Goal: Task Accomplishment & Management: Use online tool/utility

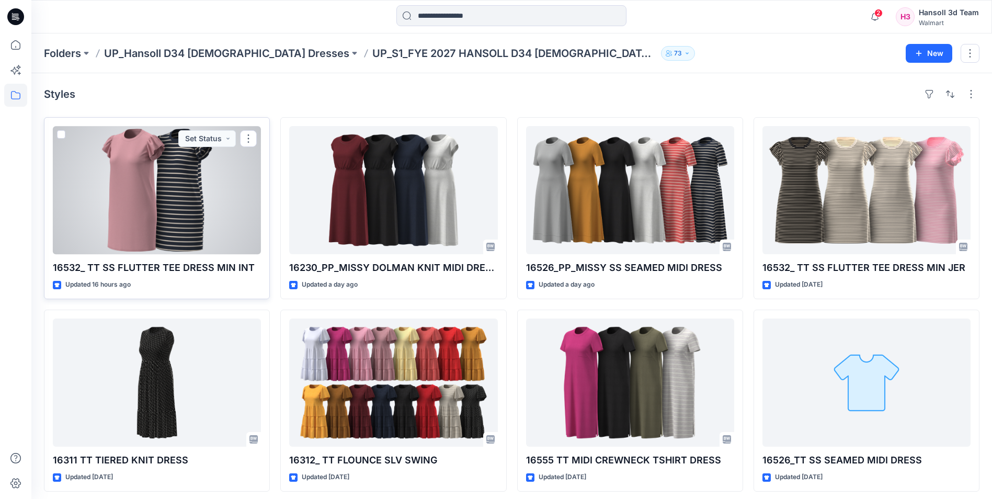
click at [134, 172] on div at bounding box center [157, 190] width 208 height 128
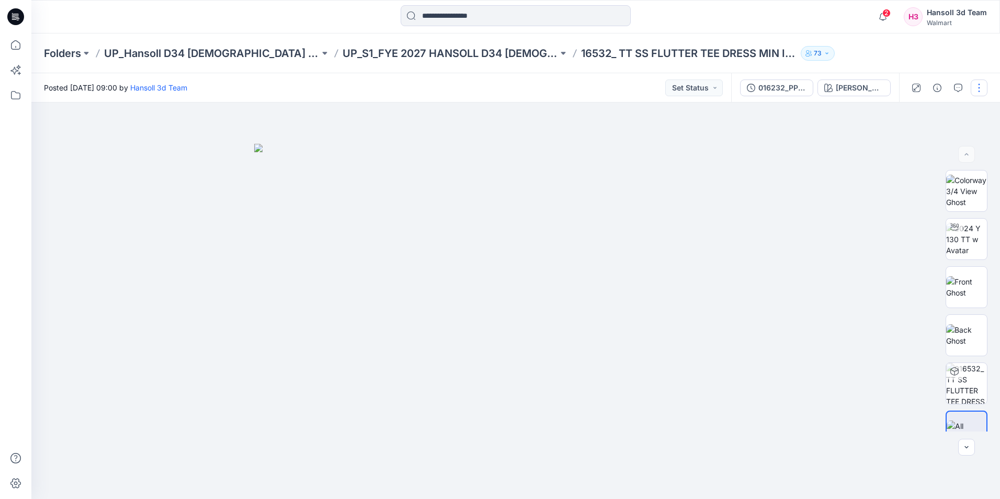
click at [975, 85] on button "button" at bounding box center [979, 87] width 17 height 17
click at [906, 142] on p "Edit" at bounding box center [912, 141] width 13 height 11
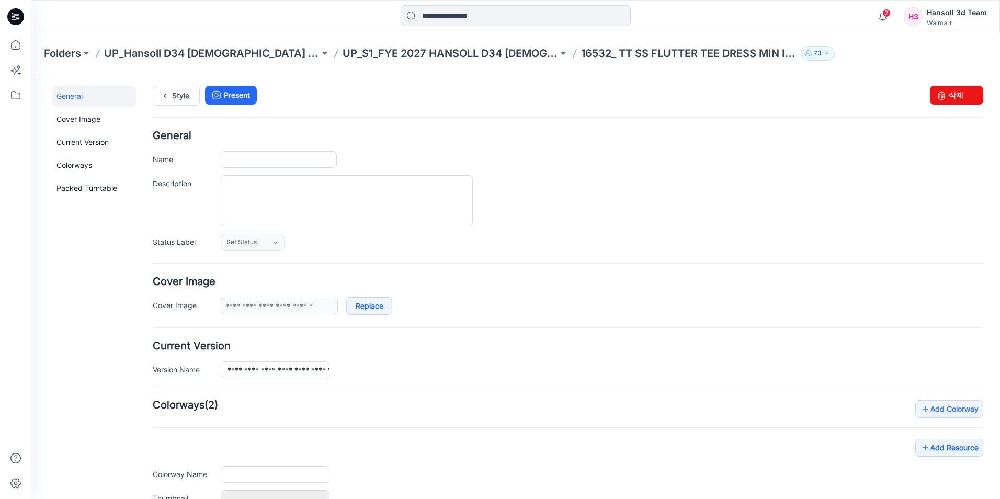
type input "**********"
type input "*********"
type input "**********"
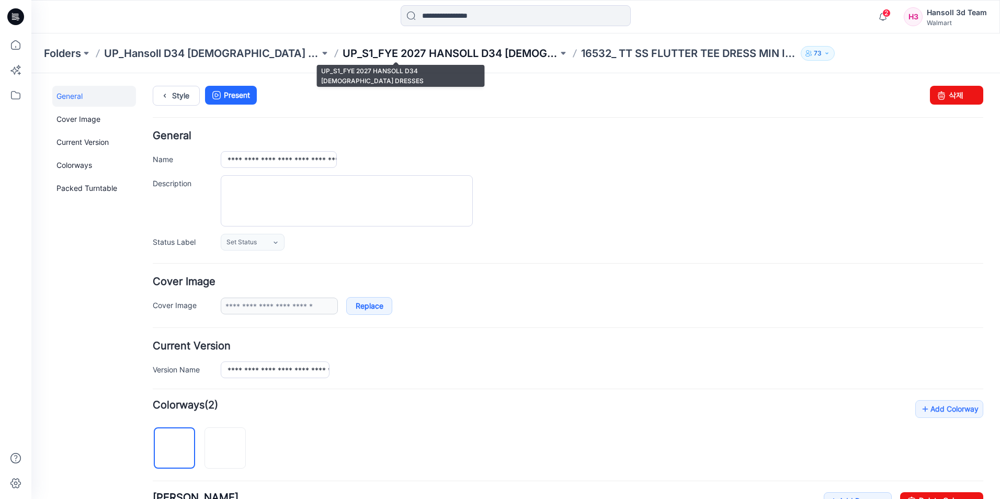
click at [455, 53] on p "UP_S1_FYE 2027 HANSOLL D34 [DEMOGRAPHIC_DATA] DRESSES" at bounding box center [450, 53] width 215 height 15
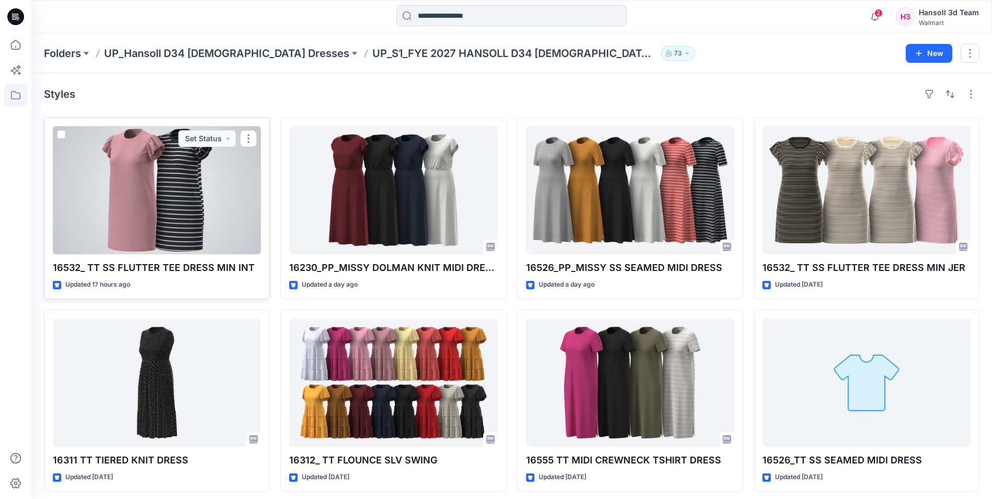
click at [149, 204] on div at bounding box center [157, 190] width 208 height 128
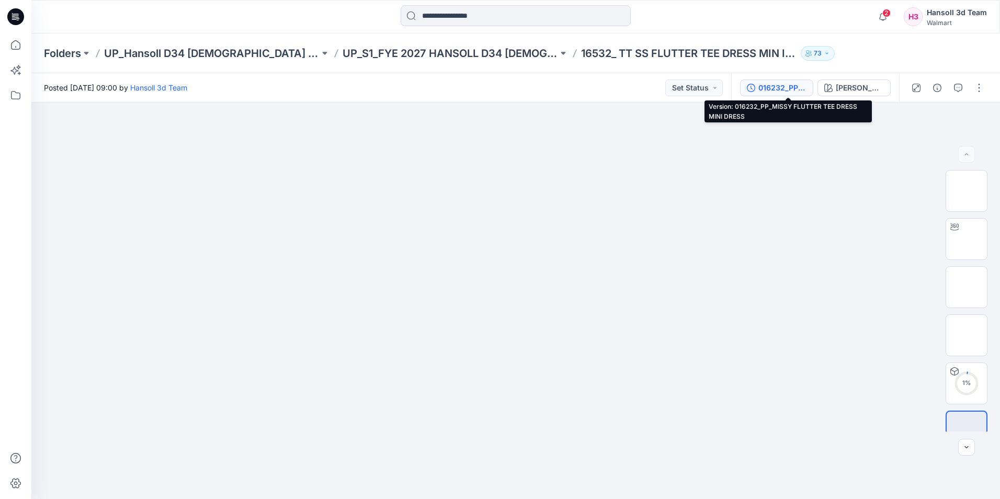
click at [786, 89] on div "016232_PP_MISSY FLUTTER TEE DRESS MINI DRESS" at bounding box center [782, 88] width 48 height 12
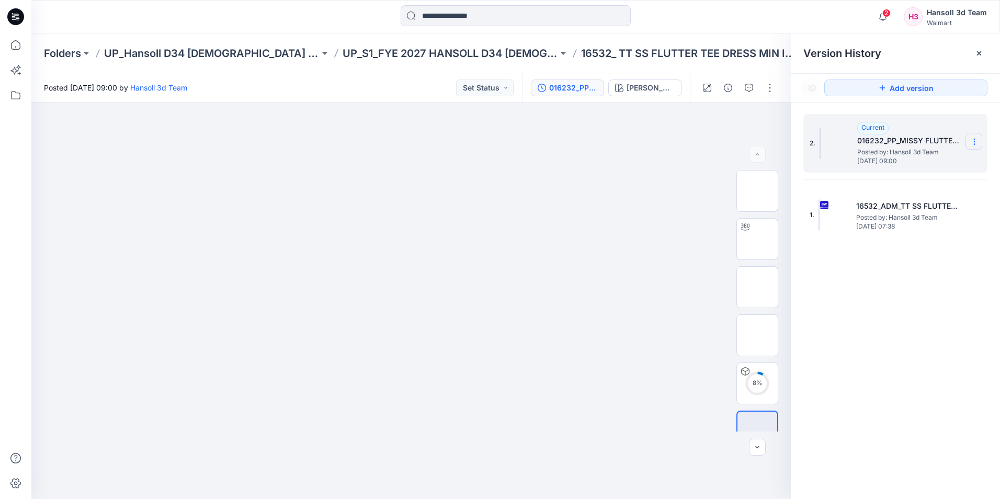
click at [973, 138] on icon at bounding box center [974, 142] width 8 height 8
click at [888, 204] on span "Delete Version" at bounding box center [902, 208] width 49 height 13
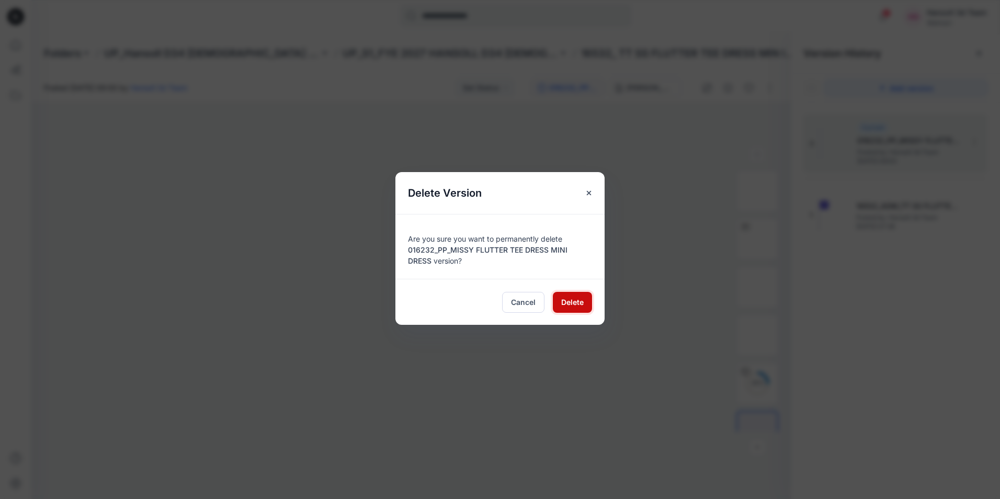
click at [582, 301] on span "Delete" at bounding box center [572, 302] width 22 height 11
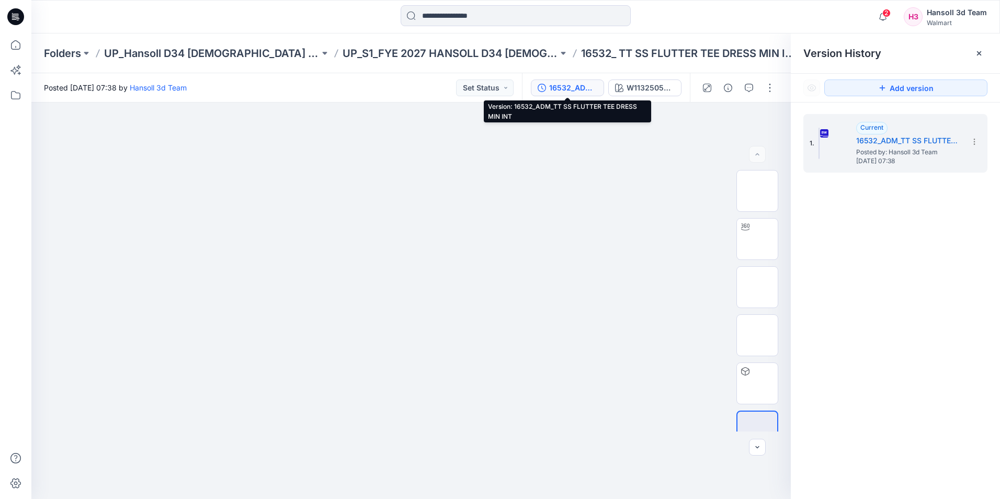
click at [595, 91] on div "16532_ADM_TT SS FLUTTER TEE DRESS MIN INT" at bounding box center [573, 88] width 48 height 12
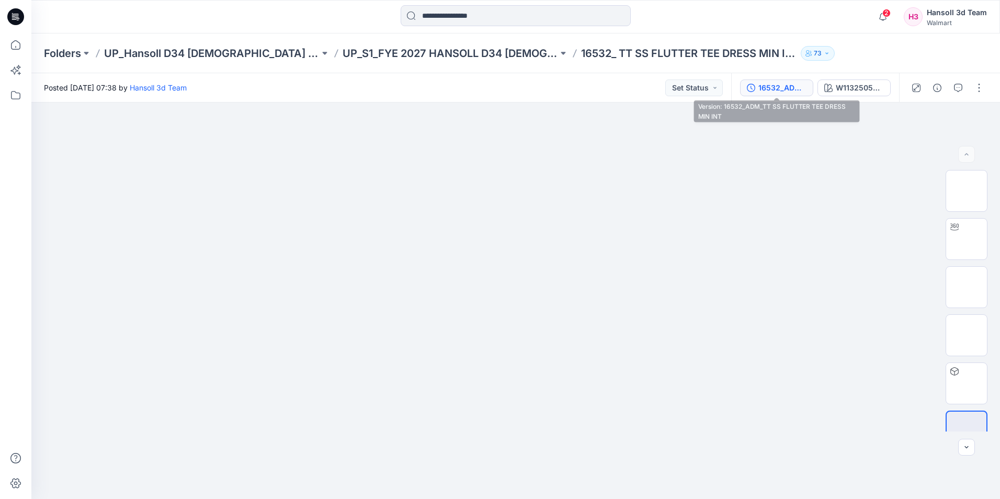
click at [753, 86] on icon "button" at bounding box center [751, 88] width 8 height 8
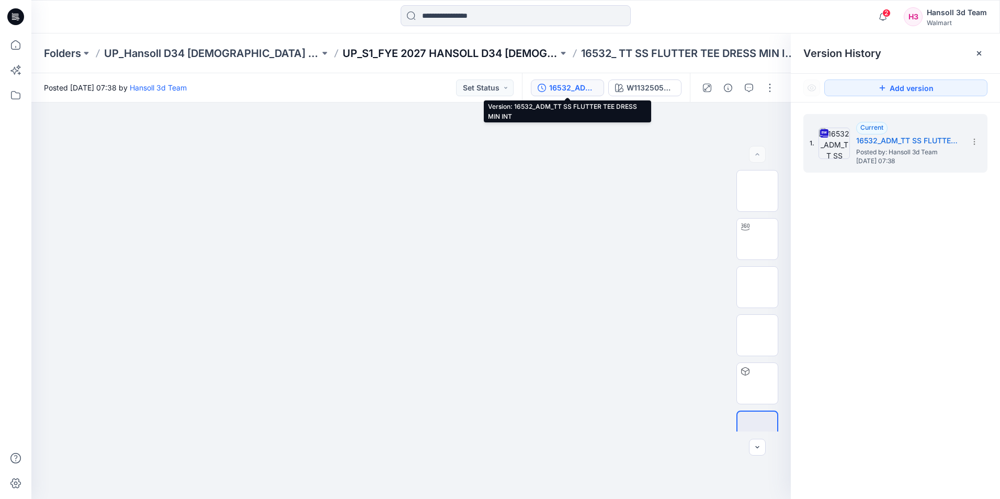
click at [405, 57] on p "UP_S1_FYE 2027 HANSOLL D34 [DEMOGRAPHIC_DATA] DRESSES" at bounding box center [450, 53] width 215 height 15
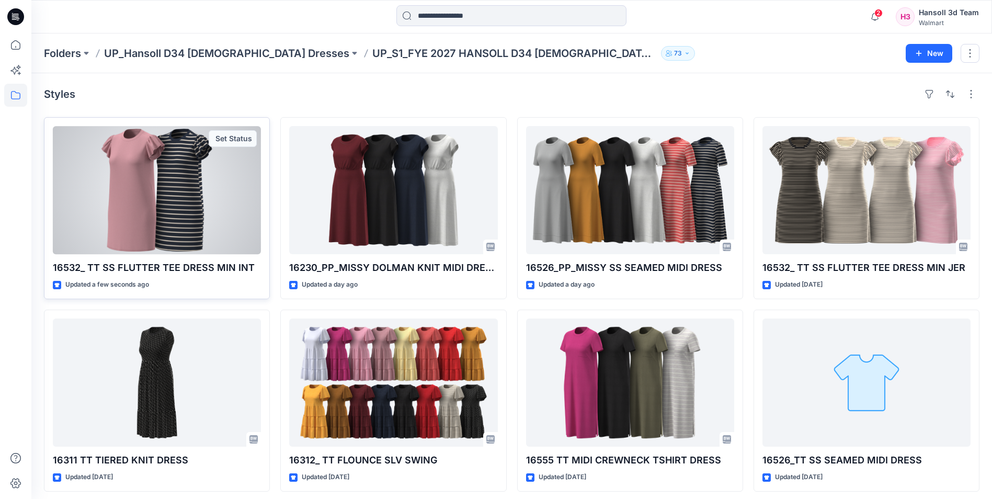
click at [120, 212] on div at bounding box center [157, 190] width 208 height 128
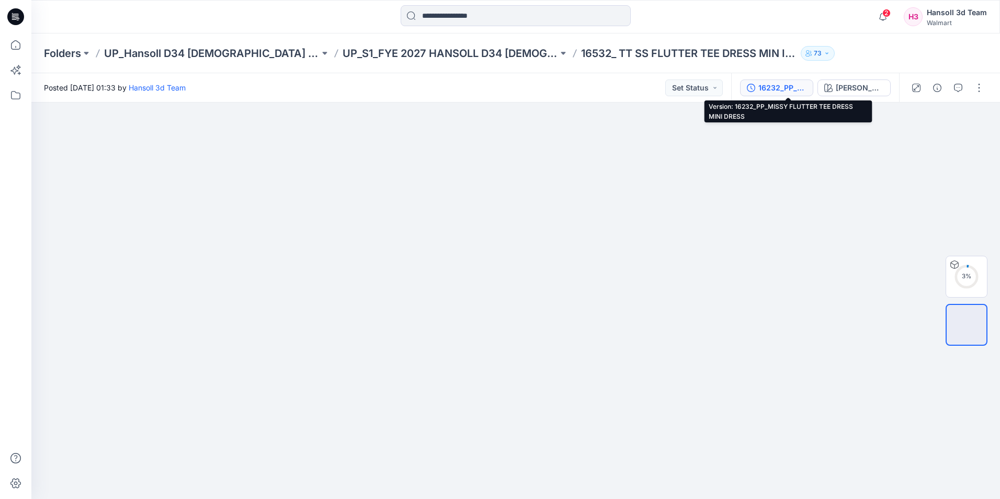
click at [803, 92] on div "16232_PP_MISSY FLUTTER TEE DRESS MINI DRESS" at bounding box center [782, 88] width 48 height 12
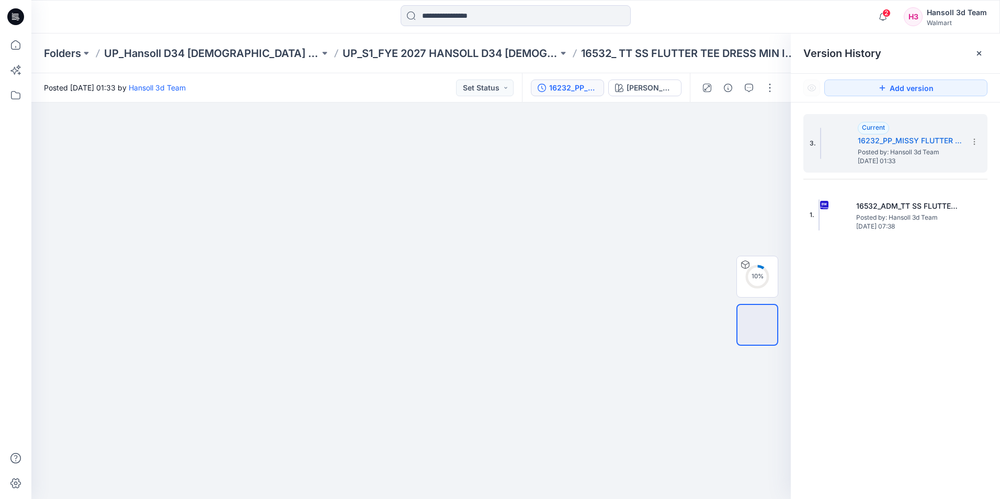
click at [893, 349] on div "3. Current 16232_PP_MISSY FLUTTER TEE DRESS MINI DRESS Posted by: Hansoll 3d Te…" at bounding box center [895, 309] width 209 height 412
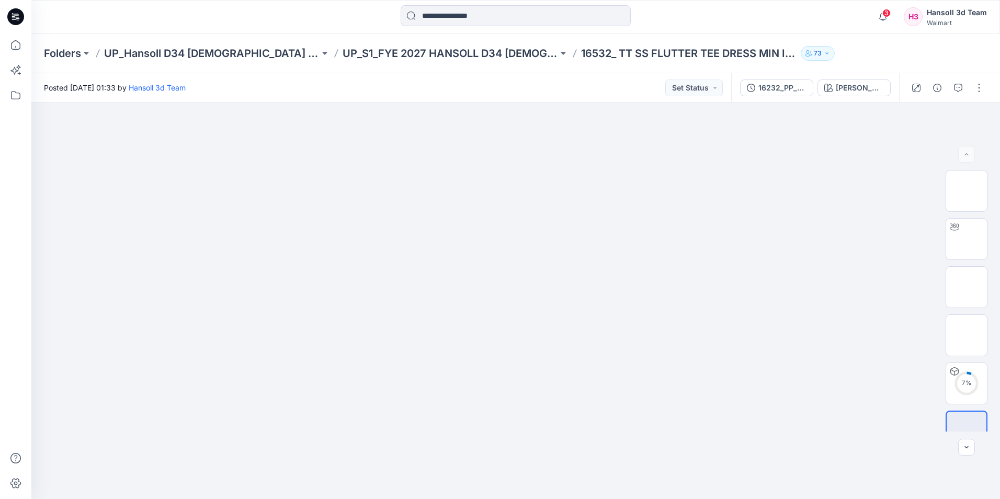
click at [29, 324] on div at bounding box center [15, 249] width 31 height 499
click at [966, 239] on img at bounding box center [966, 239] width 0 height 0
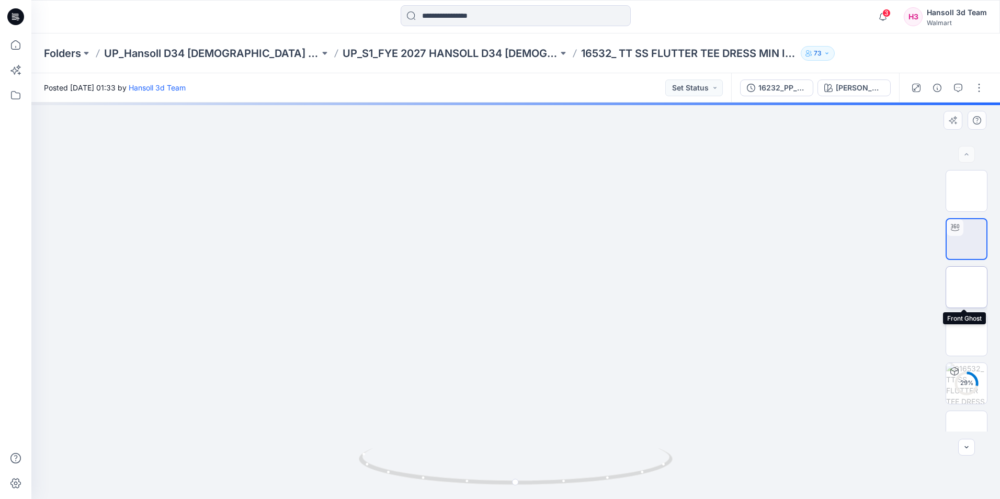
click at [966, 287] on img at bounding box center [966, 287] width 0 height 0
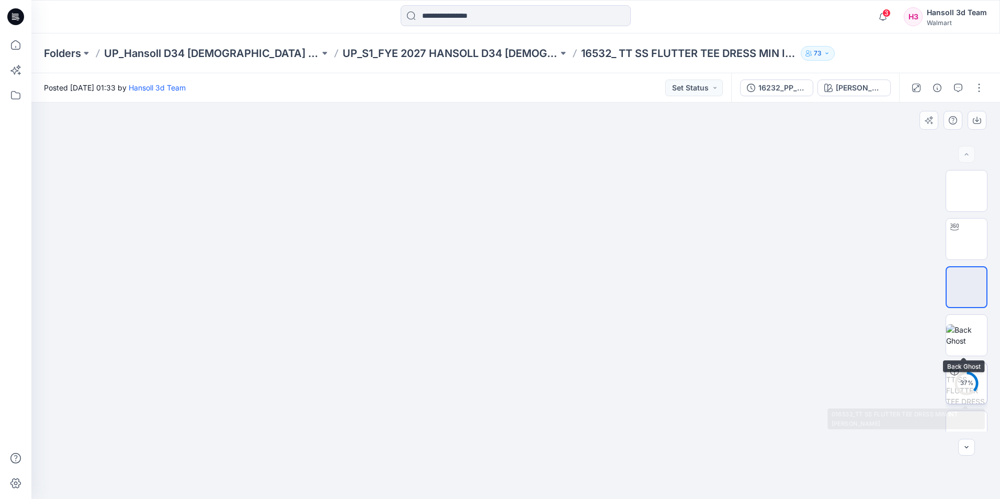
click at [966, 389] on circle at bounding box center [966, 383] width 21 height 21
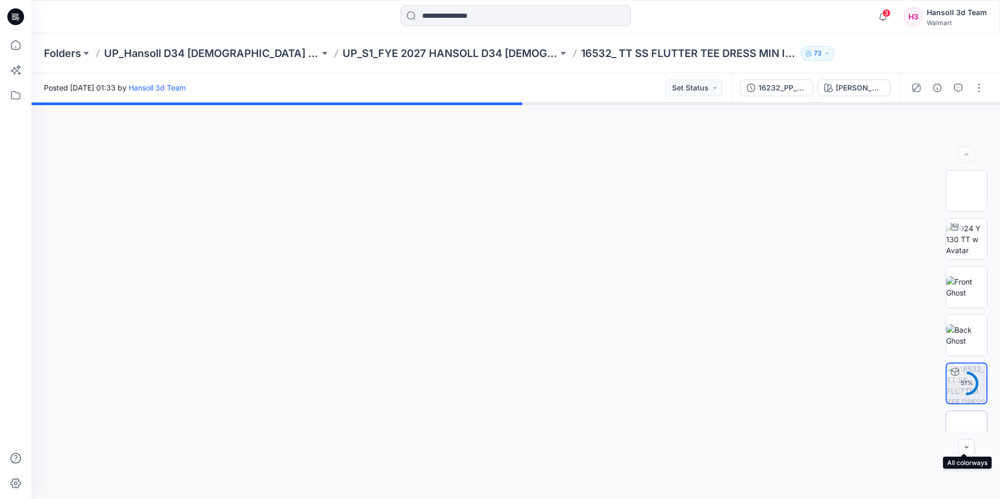
click at [971, 412] on div at bounding box center [967, 432] width 42 height 42
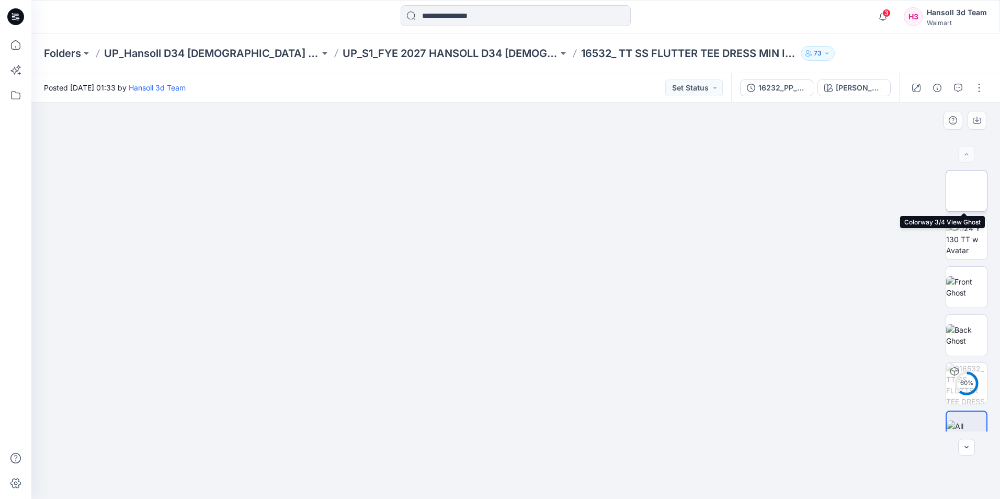
click at [966, 191] on img at bounding box center [966, 191] width 0 height 0
